Goal: Task Accomplishment & Management: Use online tool/utility

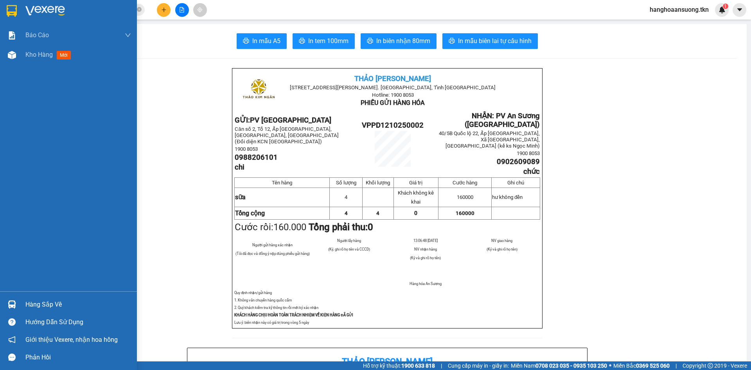
click at [30, 308] on div "Hàng sắp về" at bounding box center [78, 305] width 106 height 12
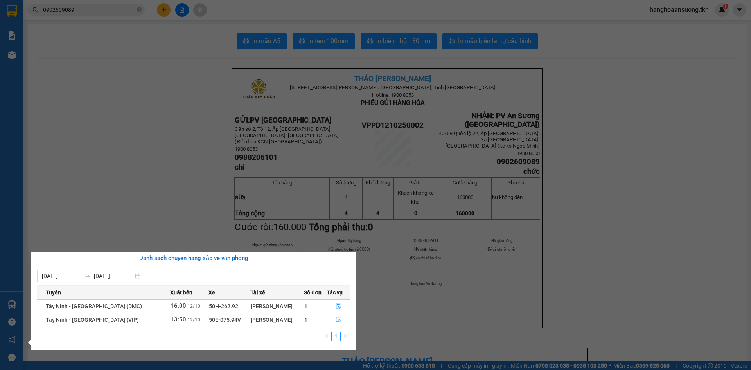
click at [336, 318] on icon "file-done" at bounding box center [338, 319] width 5 height 5
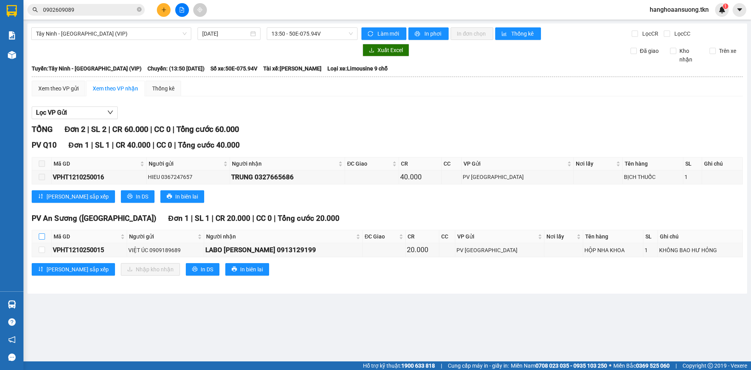
click at [43, 236] on input "checkbox" at bounding box center [42, 236] width 6 height 6
checkbox input "true"
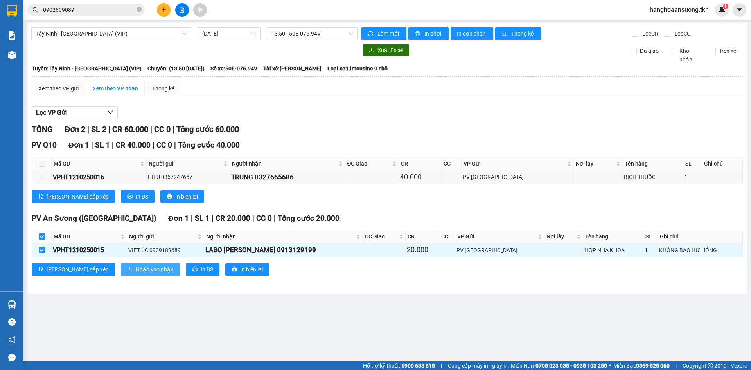
click at [136, 267] on span "Nhập kho nhận" at bounding box center [155, 269] width 38 height 9
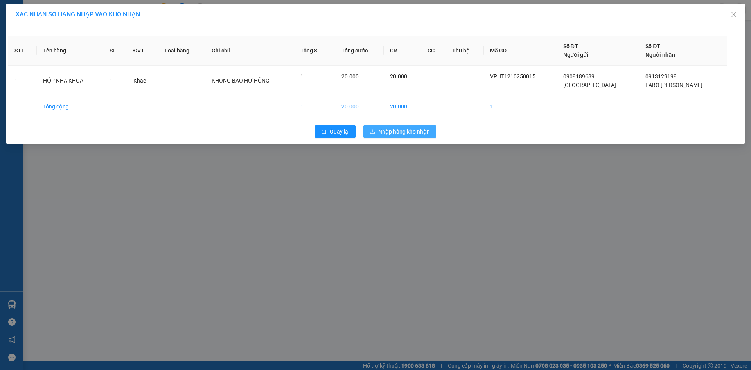
click at [405, 130] on span "Nhập hàng kho nhận" at bounding box center [404, 131] width 52 height 9
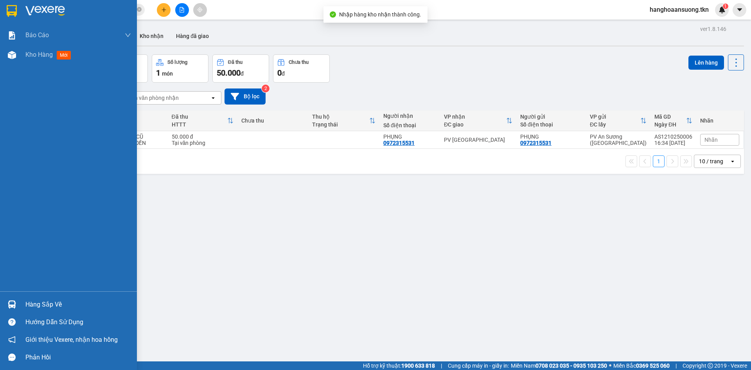
click at [18, 298] on div at bounding box center [12, 304] width 14 height 14
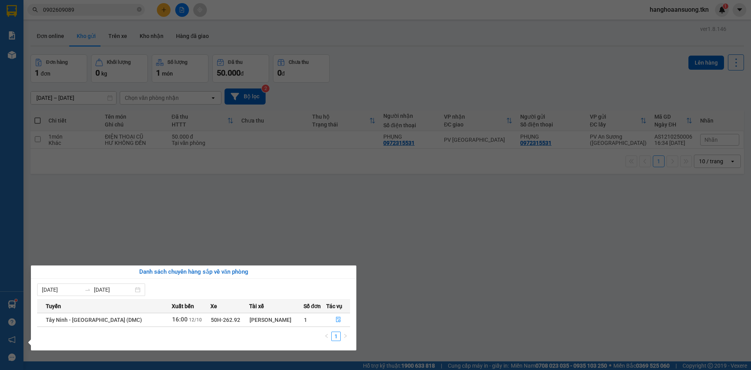
click at [172, 207] on section "Kết quả tìm kiếm ( 4 ) Bộ lọc Mã ĐH Trạng thái Món hàng Thu hộ Tổng cước Chưa c…" at bounding box center [375, 185] width 751 height 370
